Goal: Task Accomplishment & Management: Manage account settings

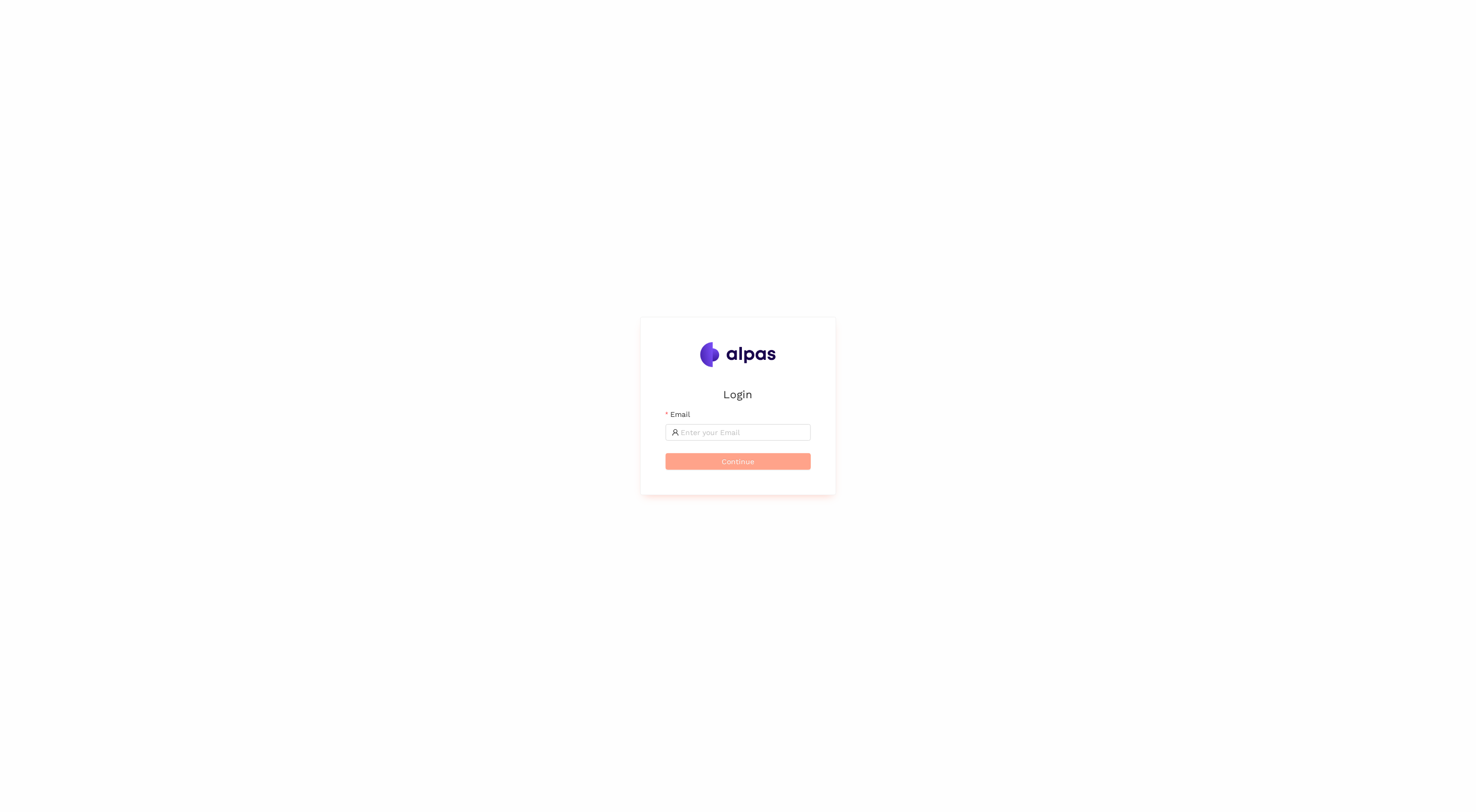
click at [783, 462] on button "Continue" at bounding box center [738, 462] width 145 height 17
click at [778, 433] on input "Email" at bounding box center [743, 433] width 124 height 12
type input "[PERSON_NAME][EMAIL_ADDRESS][PERSON_NAME][DOMAIN_NAME]"
click at [766, 456] on button "Continue" at bounding box center [738, 462] width 145 height 17
